Goal: Task Accomplishment & Management: Manage account settings

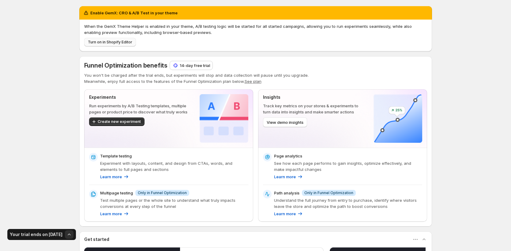
click at [107, 43] on span "Turn on in Shopify Editor" at bounding box center [110, 42] width 44 height 5
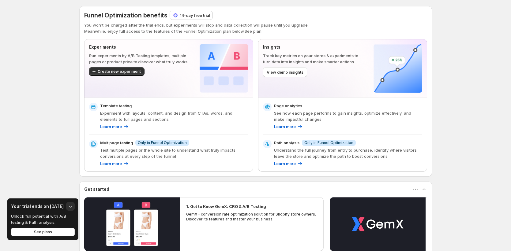
click at [252, 32] on button "See plan" at bounding box center [252, 31] width 17 height 5
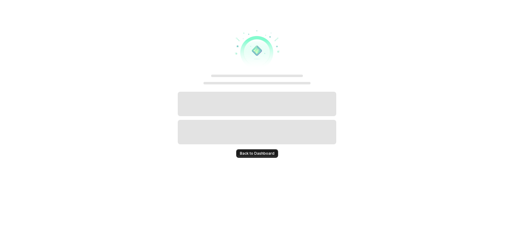
click at [271, 154] on span "Back to Dashboard" at bounding box center [257, 153] width 35 height 5
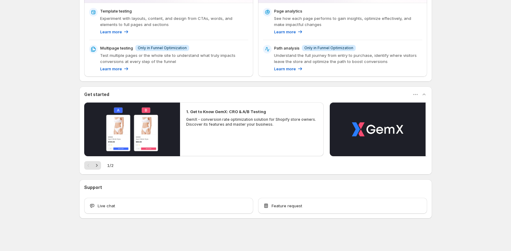
scroll to position [95, 0]
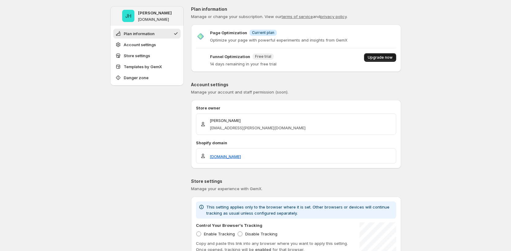
click at [386, 57] on span "Upgrade now" at bounding box center [379, 57] width 25 height 5
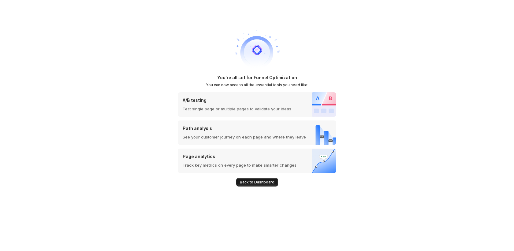
click at [258, 184] on span "Back to Dashboard" at bounding box center [257, 182] width 35 height 5
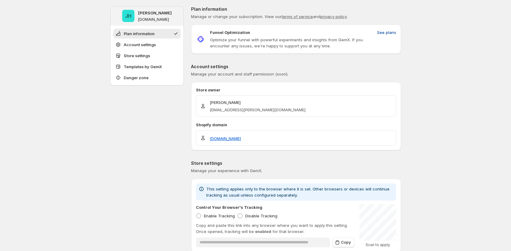
click at [387, 33] on span "See plans" at bounding box center [386, 32] width 19 height 6
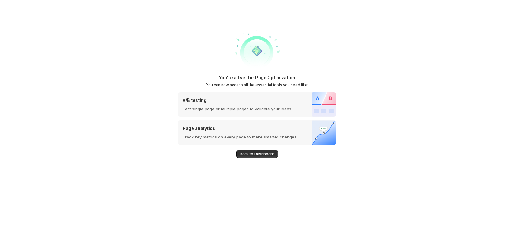
click at [255, 153] on span "Back to Dashboard" at bounding box center [257, 154] width 35 height 5
